Goal: Navigation & Orientation: Find specific page/section

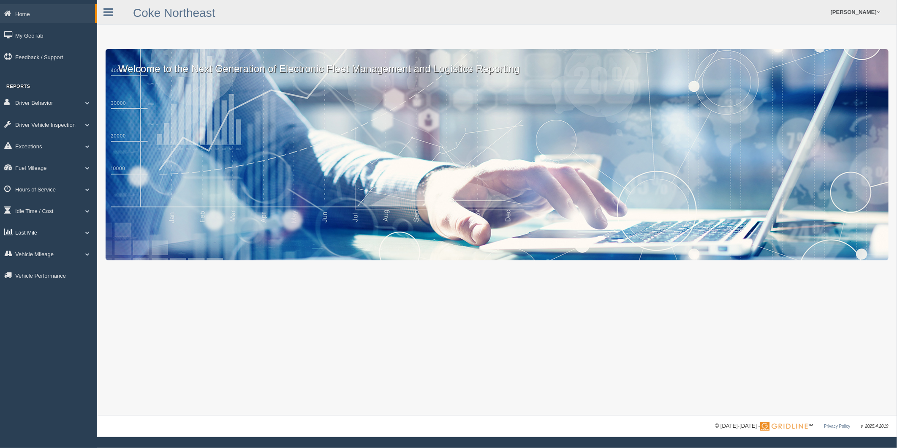
click at [25, 238] on link "Last Mile" at bounding box center [48, 232] width 97 height 19
click at [40, 268] on link "Zone Editor" at bounding box center [55, 266] width 80 height 15
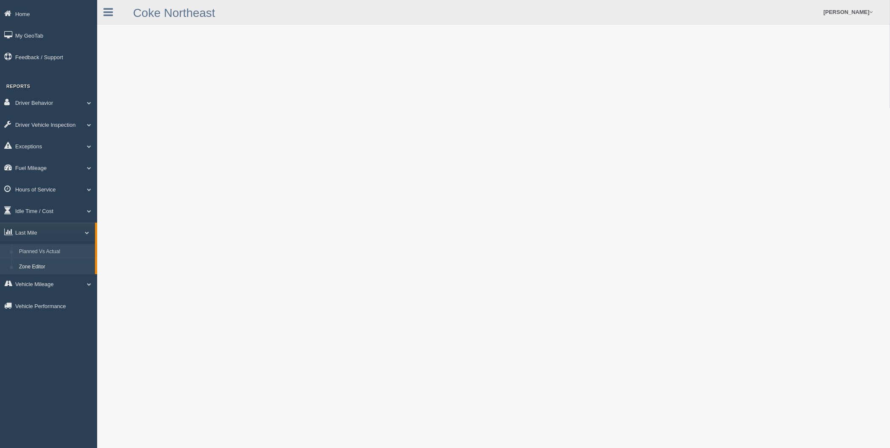
click at [48, 255] on link "Planned Vs Actual" at bounding box center [55, 251] width 80 height 15
click at [39, 270] on link "Zone Editor" at bounding box center [55, 266] width 80 height 15
